Goal: Task Accomplishment & Management: Complete application form

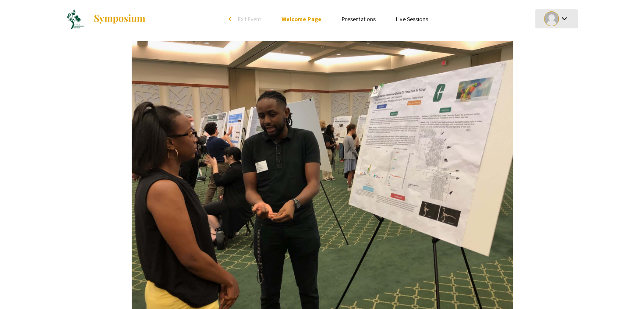
click at [549, 16] on div at bounding box center [551, 18] width 15 height 15
click at [557, 41] on button "My Account" at bounding box center [561, 42] width 52 height 20
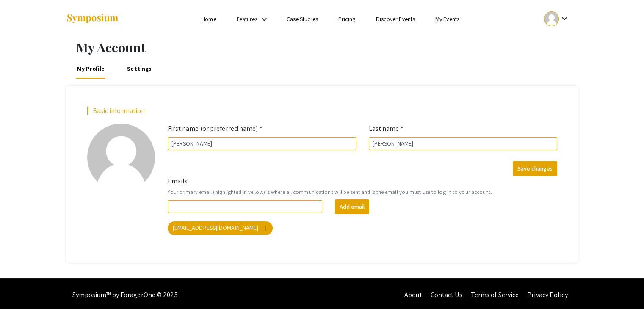
click at [557, 16] on div at bounding box center [551, 18] width 15 height 15
click at [569, 70] on button "My Submissions" at bounding box center [561, 62] width 52 height 20
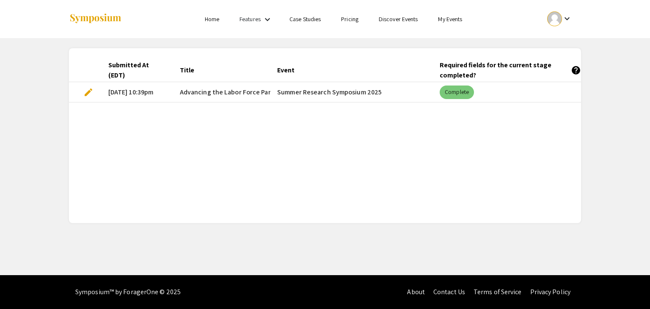
click at [461, 92] on mat-chip "Complete" at bounding box center [457, 92] width 34 height 14
click at [338, 105] on div "Submitted At (EDT) Title Event Required fields for the current stage completed?…" at bounding box center [325, 135] width 512 height 154
click at [86, 94] on span "edit" at bounding box center [88, 92] width 10 height 10
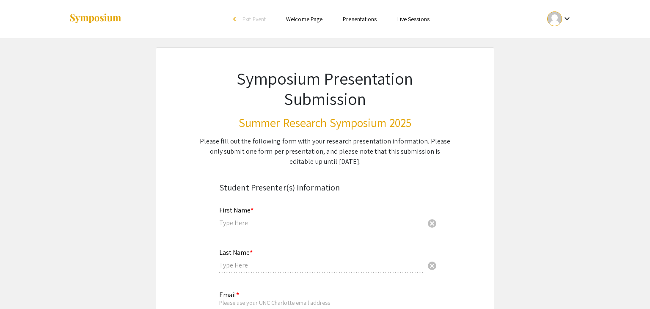
type input "[PERSON_NAME]"
type input "[EMAIL_ADDRESS][DOMAIN_NAME]"
radio input "true"
type input "[PERSON_NAME]"
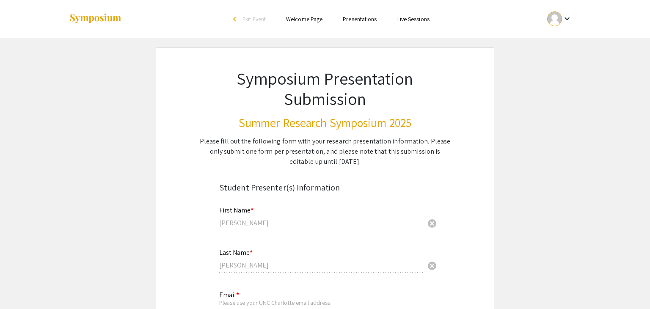
type input "[EMAIL_ADDRESS][DOMAIN_NAME]"
radio input "true"
select select "custom"
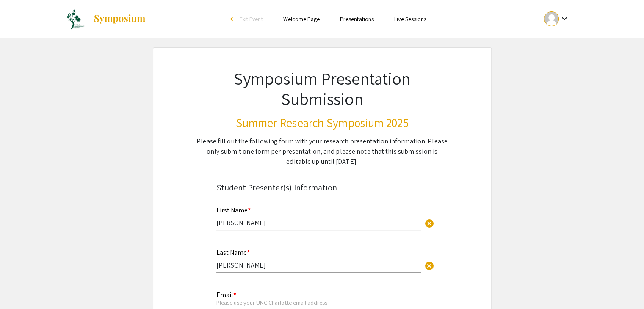
type input "0"
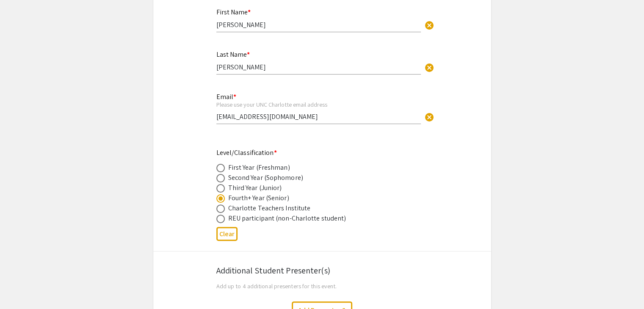
select select "auto"
type input "1"
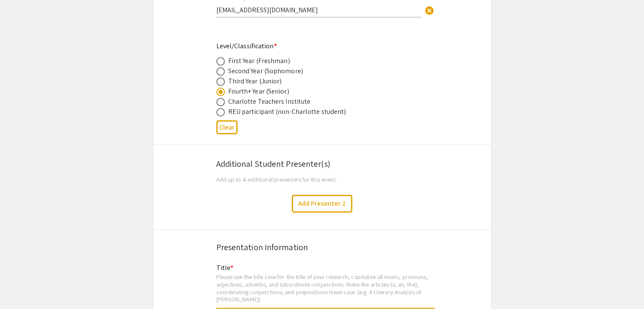
select select "custom"
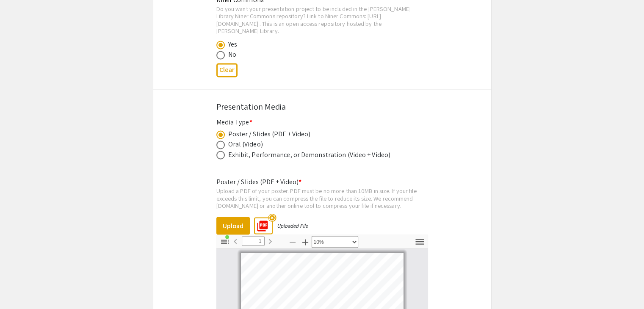
scroll to position [1508, 0]
